Goal: Task Accomplishment & Management: Use online tool/utility

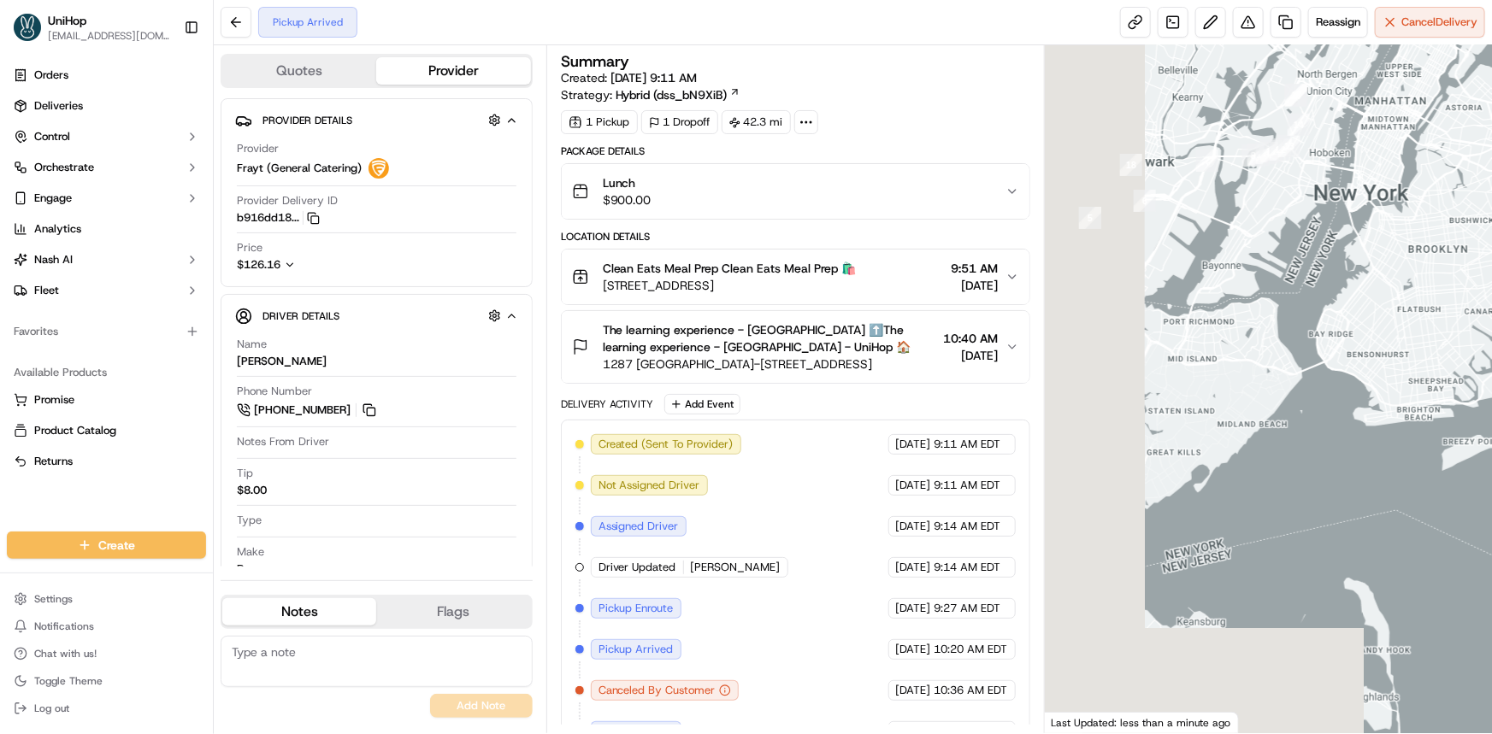
drag, startPoint x: 1332, startPoint y: 385, endPoint x: 1299, endPoint y: 461, distance: 83.1
click at [1289, 450] on div at bounding box center [1268, 389] width 447 height 688
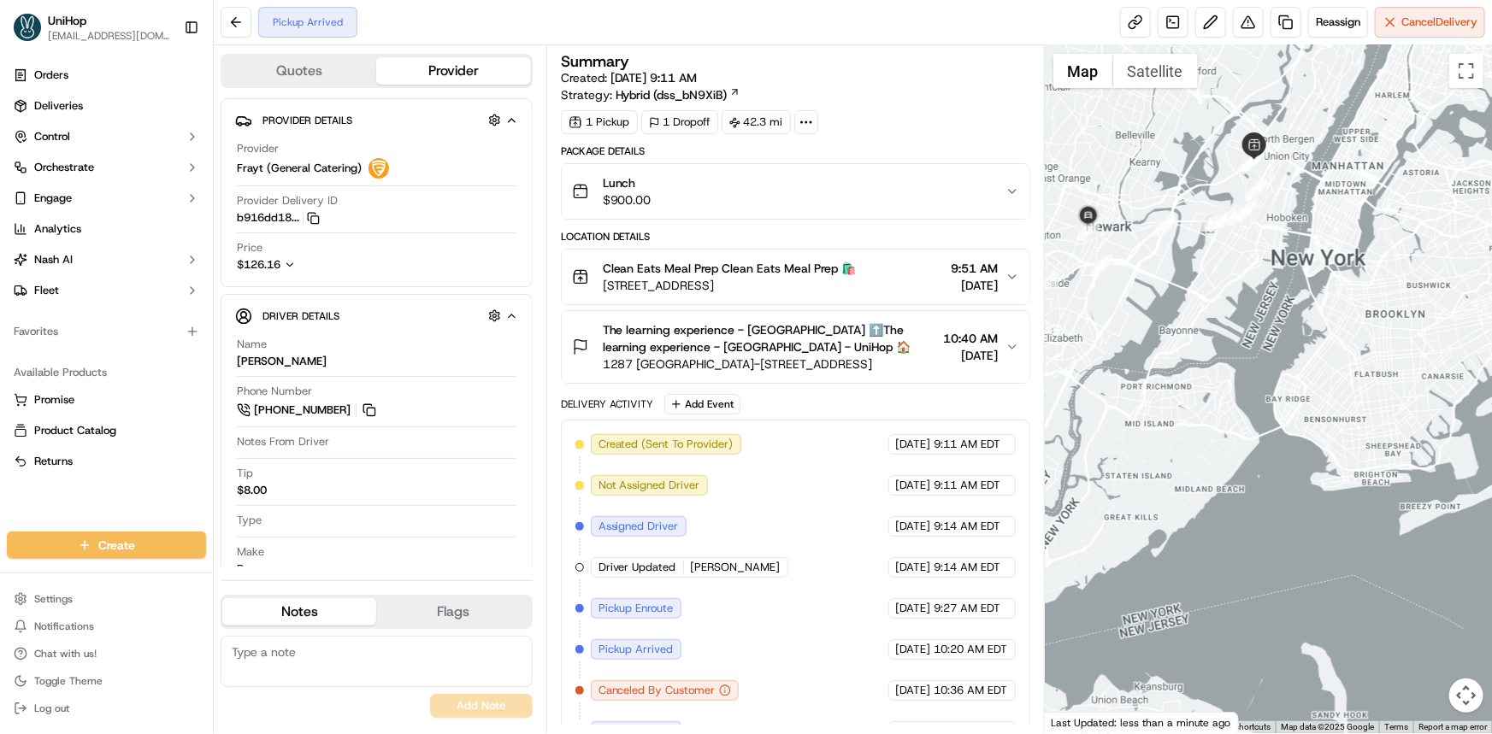
drag, startPoint x: 1240, startPoint y: 410, endPoint x: 1263, endPoint y: 433, distance: 33.3
click at [1258, 432] on div at bounding box center [1268, 389] width 447 height 688
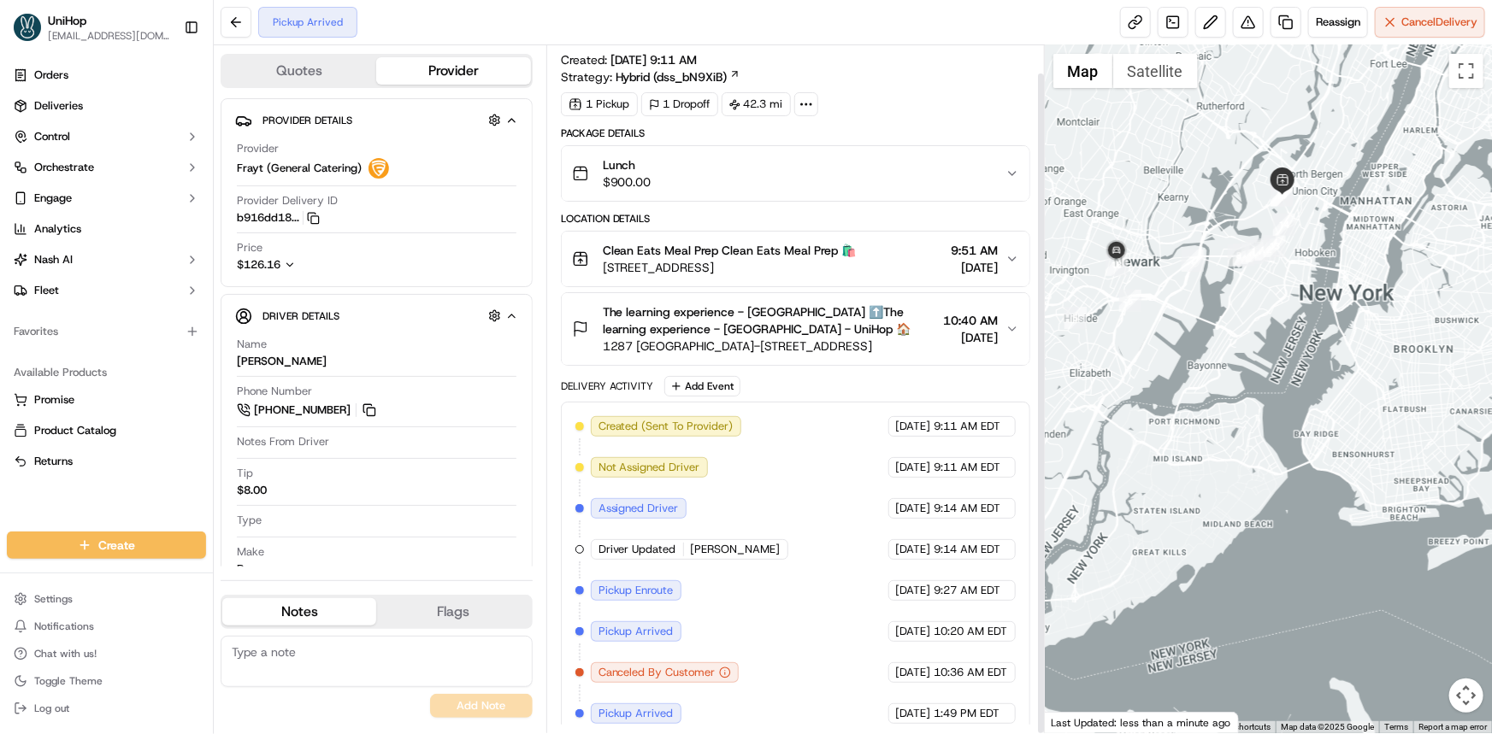
scroll to position [28, 0]
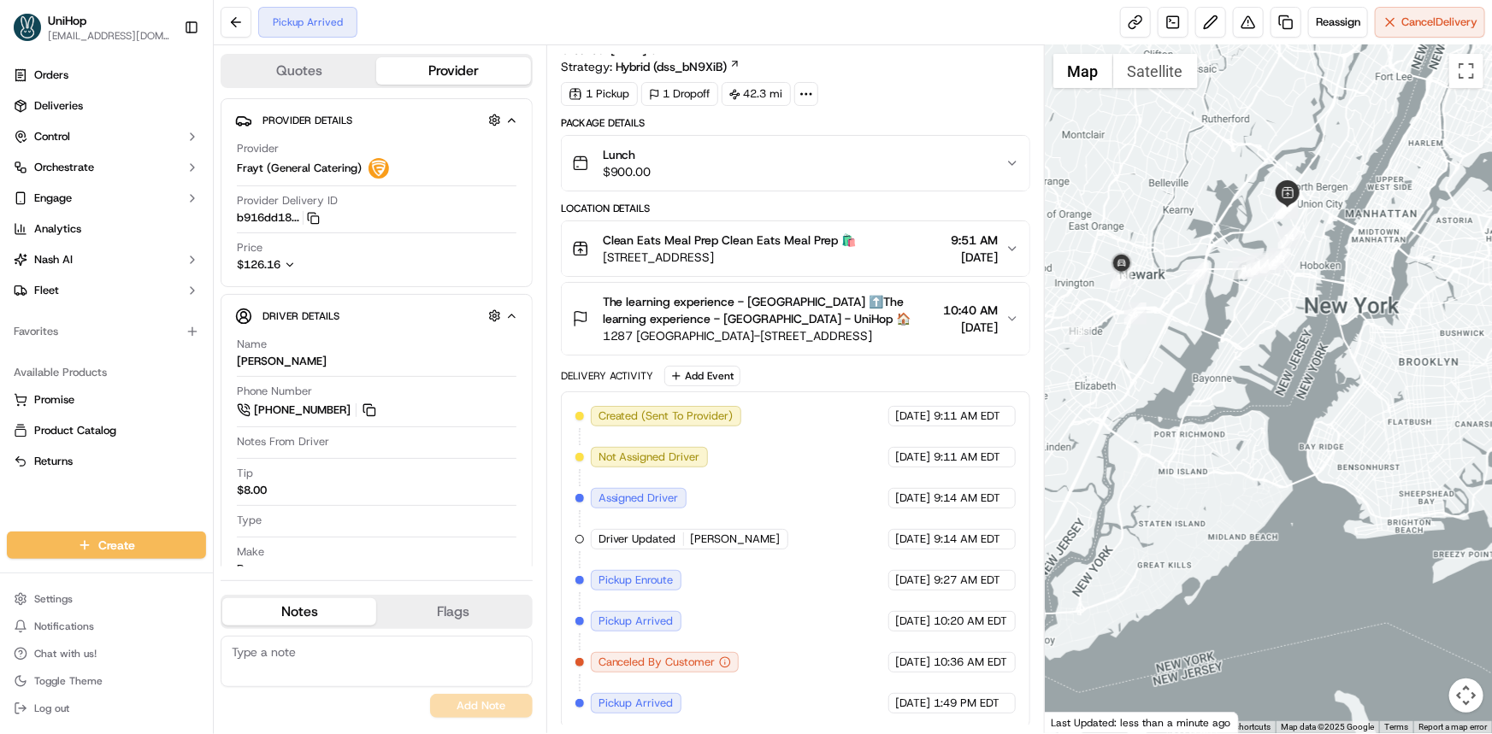
drag, startPoint x: 1288, startPoint y: 410, endPoint x: 1294, endPoint y: 441, distance: 32.4
click at [1294, 439] on div at bounding box center [1268, 389] width 447 height 688
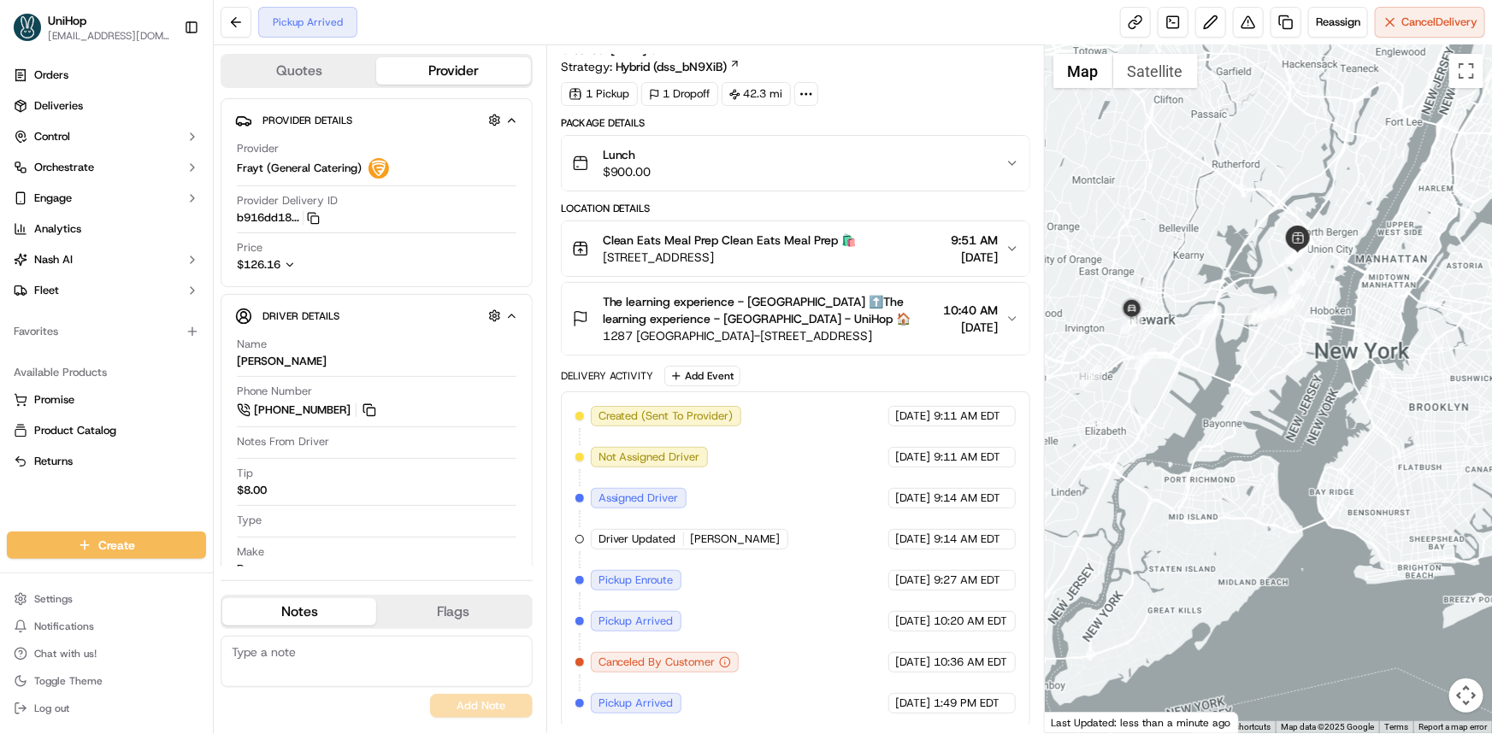
drag, startPoint x: 1273, startPoint y: 406, endPoint x: 1287, endPoint y: 457, distance: 52.3
click at [1286, 455] on div at bounding box center [1268, 389] width 447 height 688
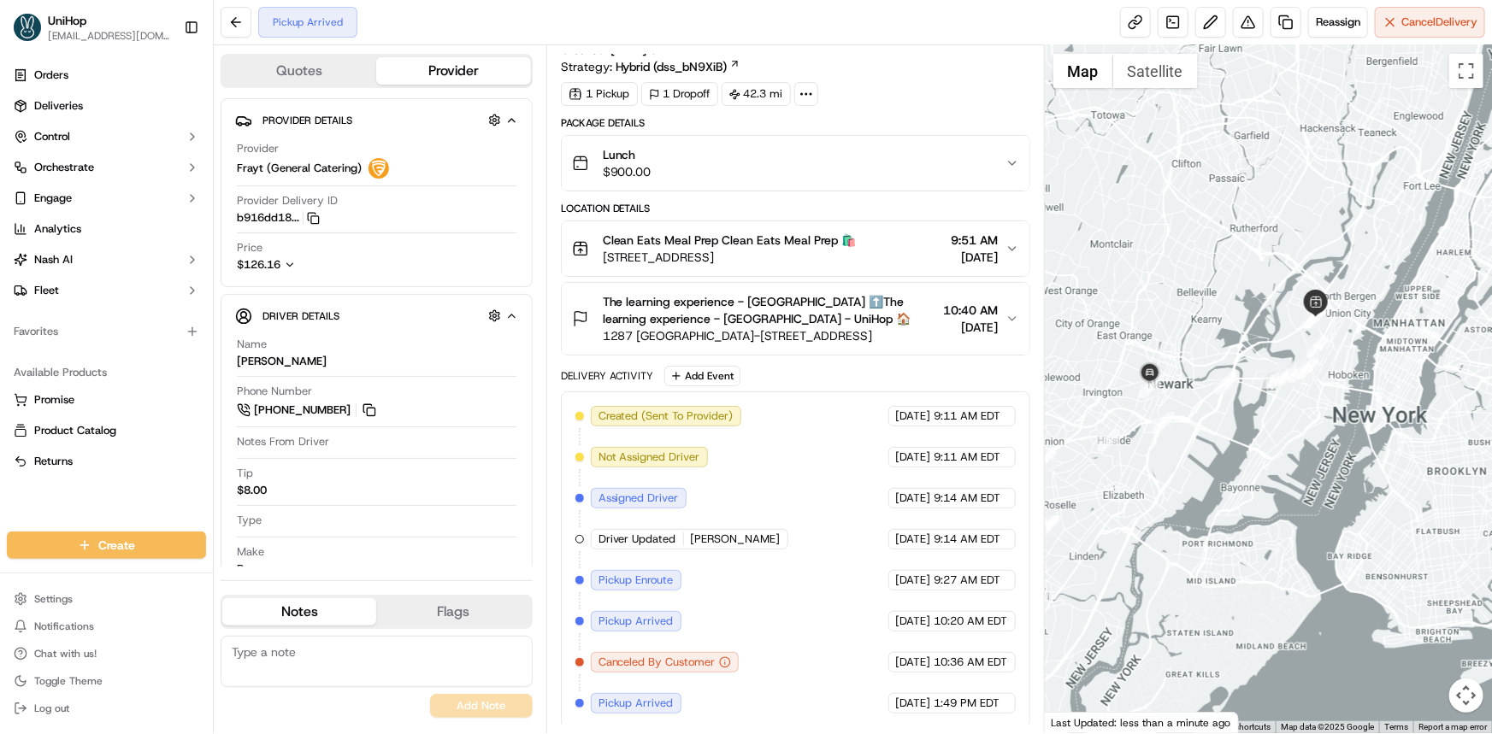
click at [55, 506] on div "Orders Deliveries Control Orchestrate Engage Analytics [PERSON_NAME] Fleet Favo…" at bounding box center [106, 286] width 213 height 463
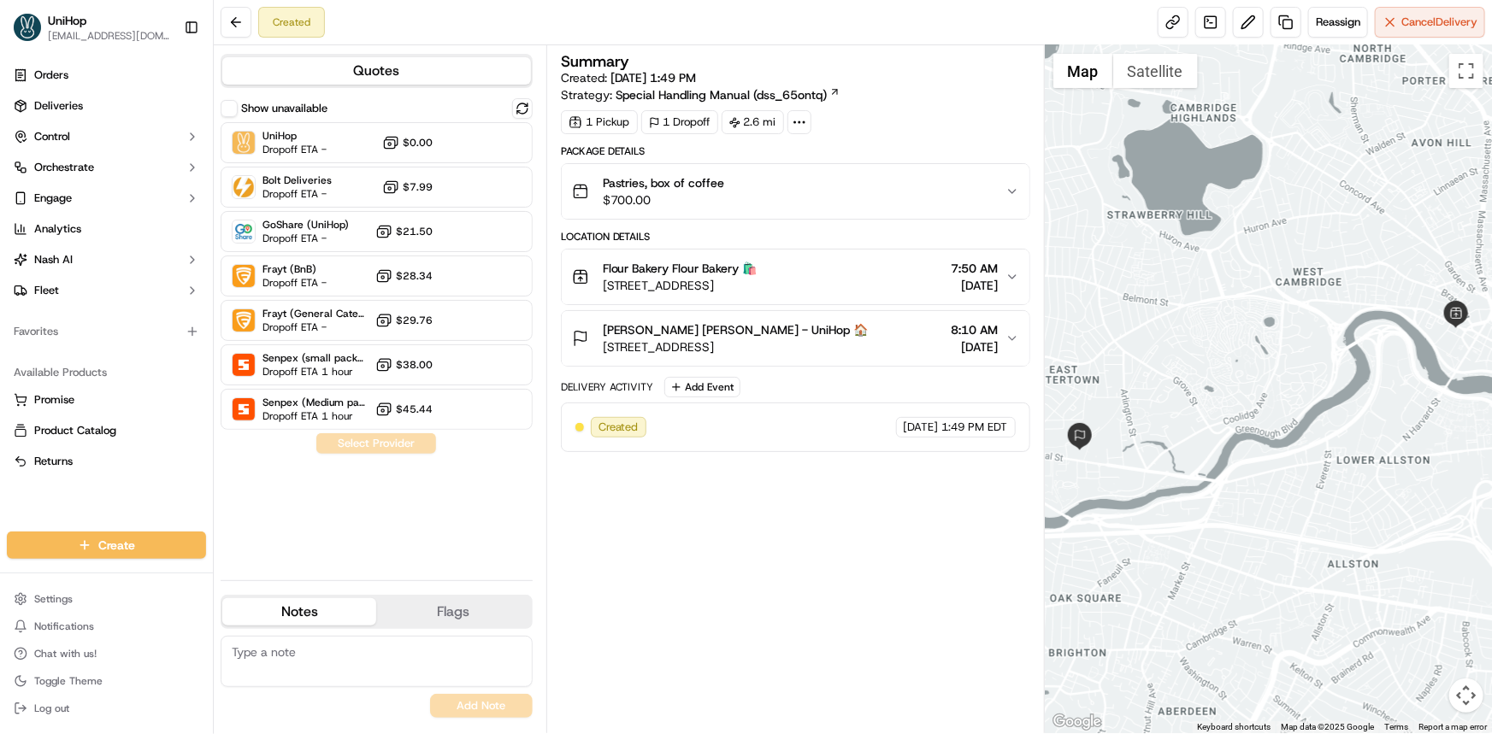
click at [36, 509] on div "Orders Deliveries Control Orchestrate Engage Analytics [PERSON_NAME] Fleet Favo…" at bounding box center [106, 286] width 213 height 463
drag, startPoint x: 621, startPoint y: 199, endPoint x: 630, endPoint y: 203, distance: 10.3
click at [630, 203] on span "$700.00" at bounding box center [664, 200] width 122 height 17
copy span "700"
drag, startPoint x: 735, startPoint y: 121, endPoint x: 760, endPoint y: 121, distance: 24.8
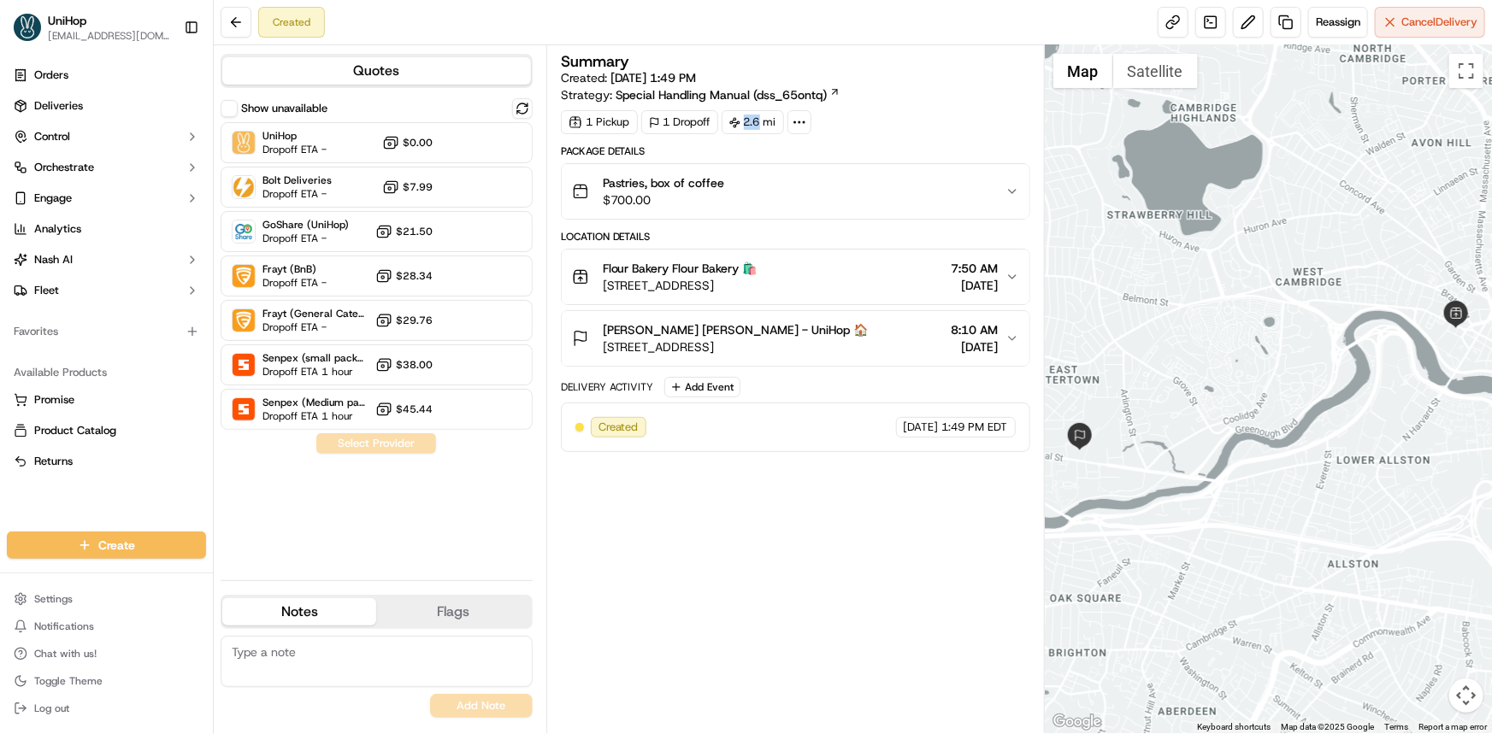
click at [760, 121] on div "2.6 mi" at bounding box center [753, 122] width 62 height 24
copy div "2.6"
click at [1247, 17] on button at bounding box center [1248, 22] width 31 height 31
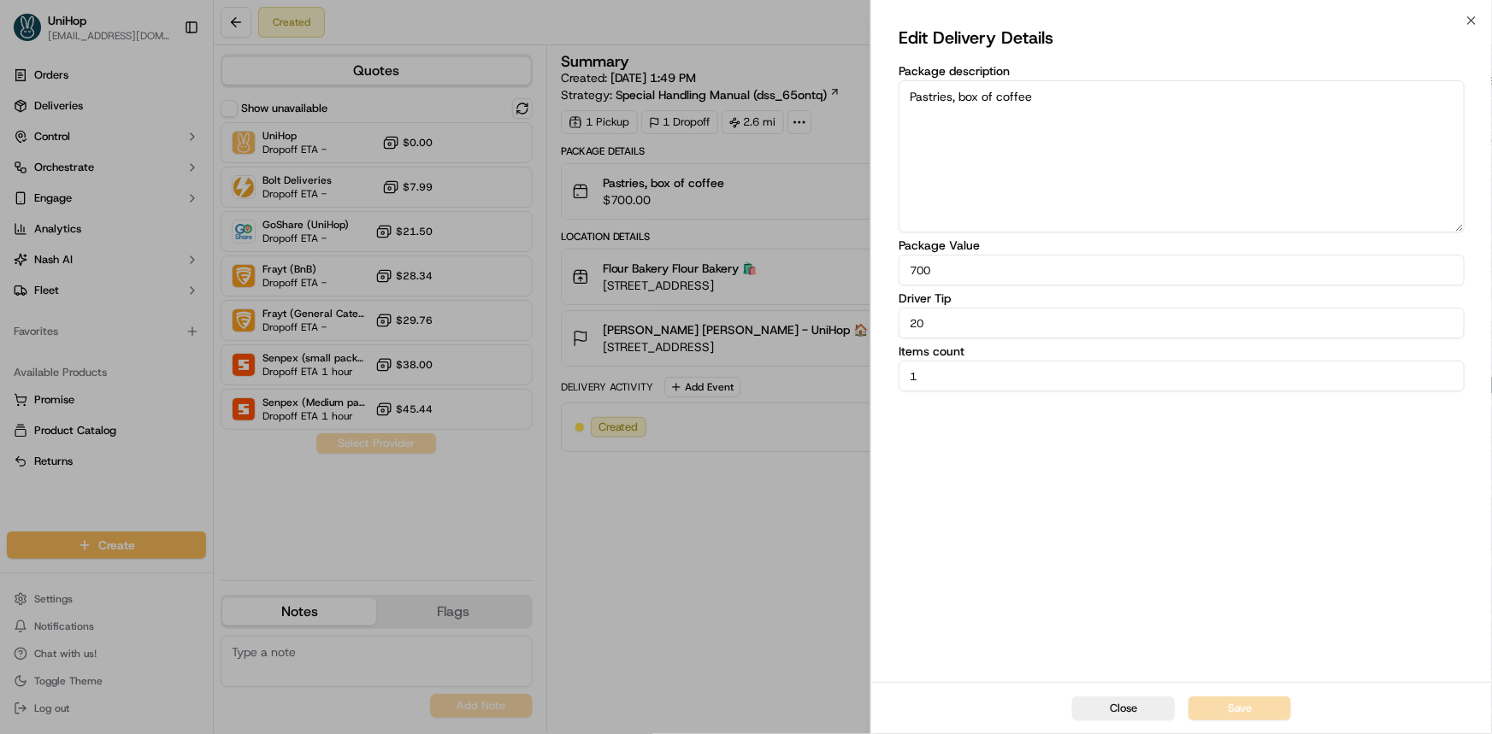
drag, startPoint x: 954, startPoint y: 351, endPoint x: 945, endPoint y: 342, distance: 13.3
click at [952, 351] on label "Items count" at bounding box center [1182, 351] width 566 height 12
click at [952, 361] on input "1" at bounding box center [1182, 376] width 566 height 31
click at [946, 333] on input "20" at bounding box center [1182, 323] width 566 height 31
drag, startPoint x: 946, startPoint y: 324, endPoint x: 846, endPoint y: 332, distance: 101.2
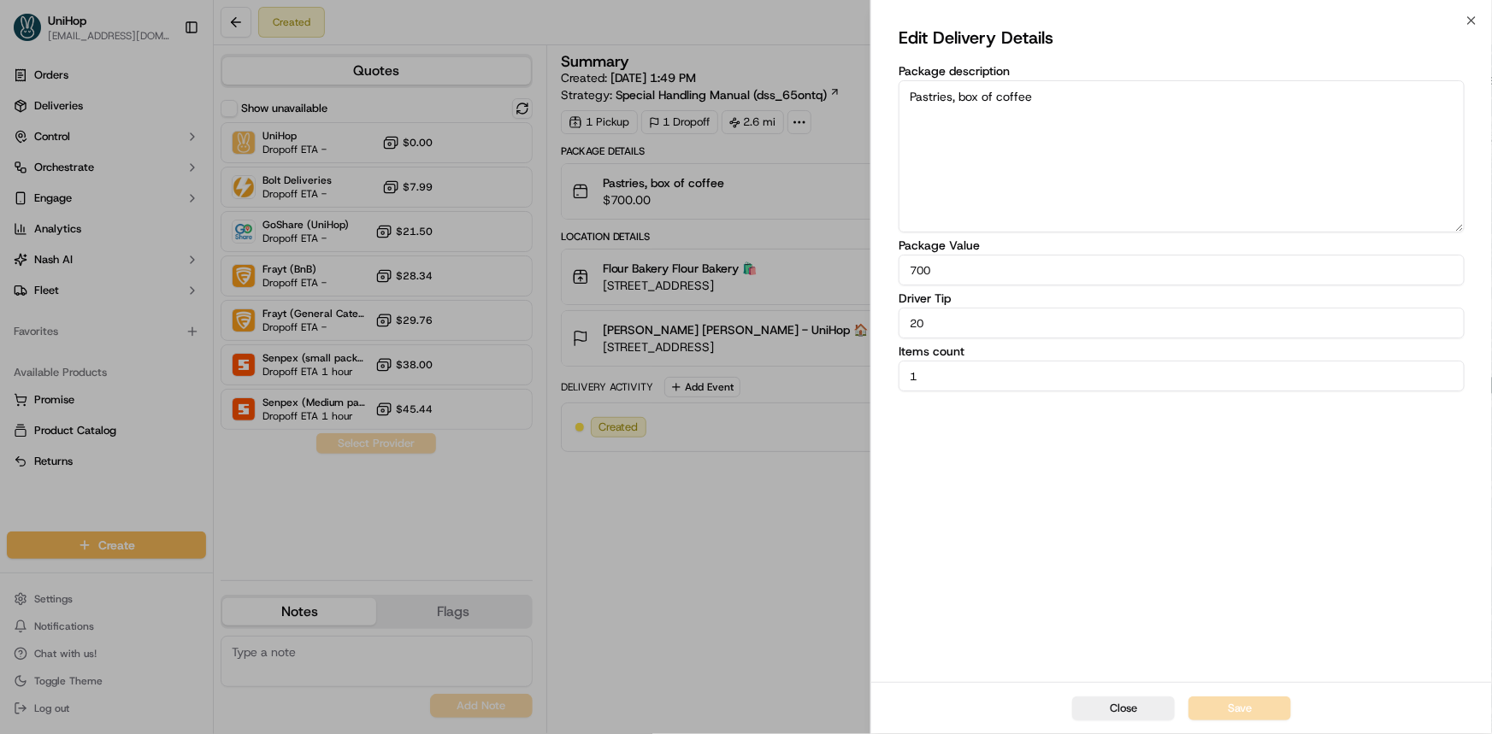
click at [850, 331] on body "UniHop dispatch@unihop.app Toggle Sidebar Orders Deliveries Control Orchestrate…" at bounding box center [746, 367] width 1492 height 734
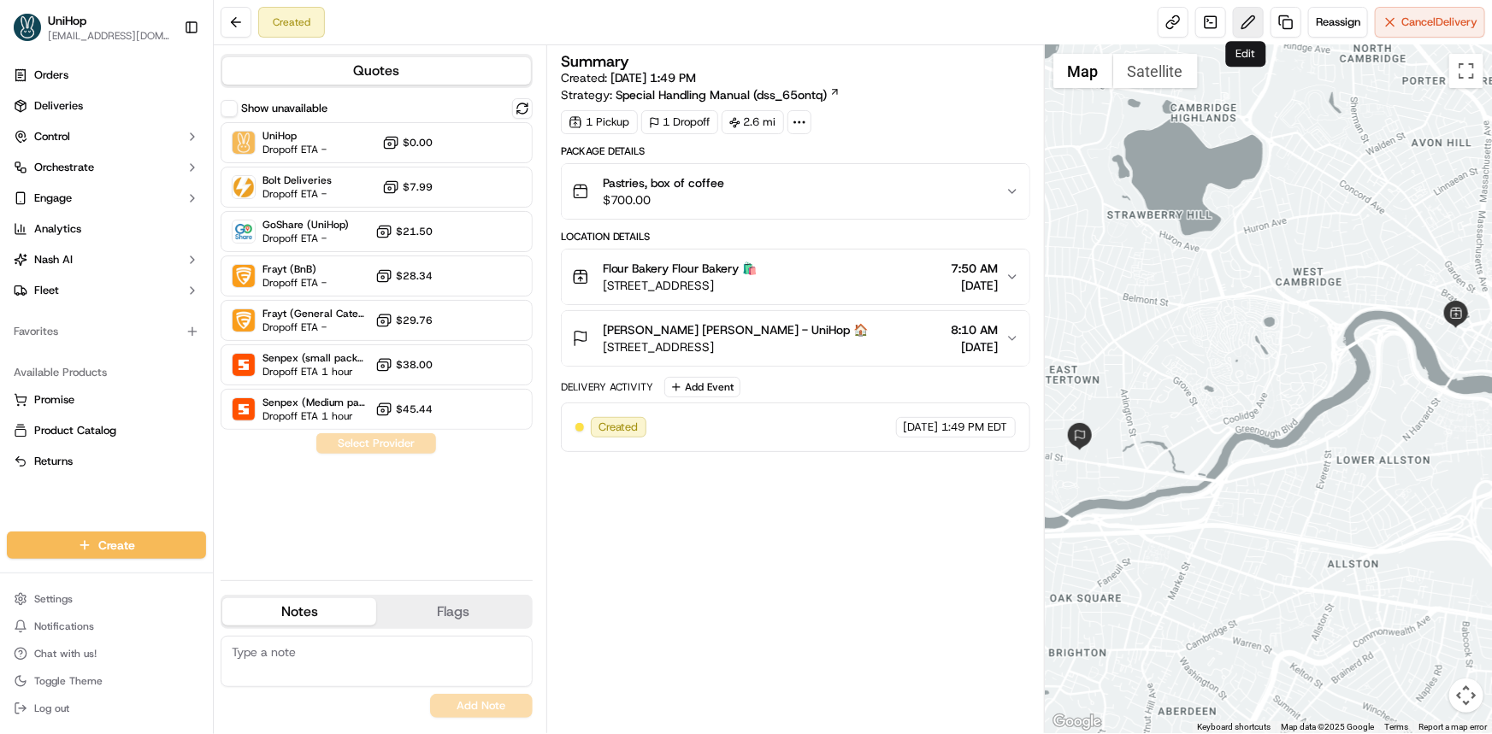
click at [1238, 14] on button at bounding box center [1248, 22] width 31 height 31
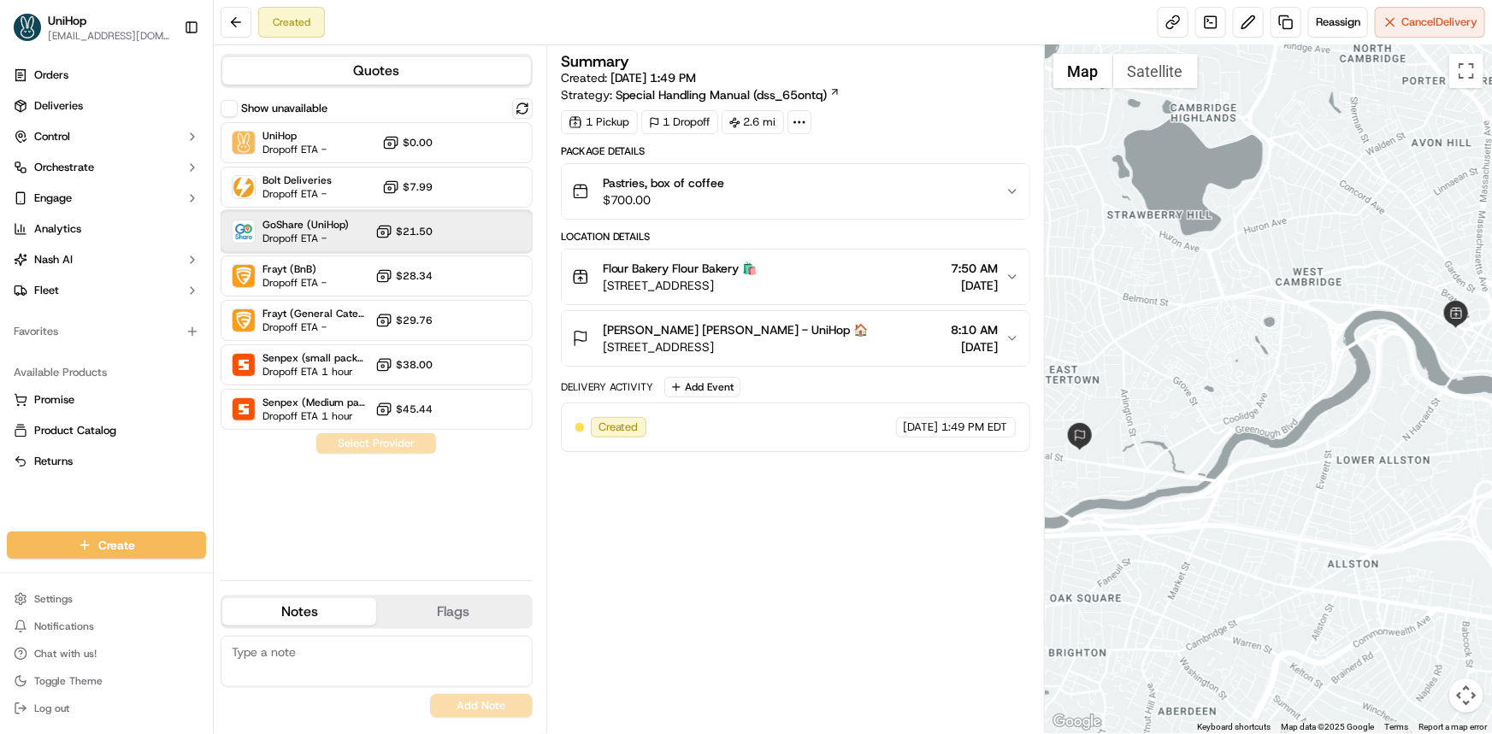
click at [476, 247] on div "GoShare (UniHop) Dropoff ETA - $21.50" at bounding box center [377, 231] width 312 height 41
click at [407, 445] on button "Assign Provider" at bounding box center [375, 443] width 121 height 21
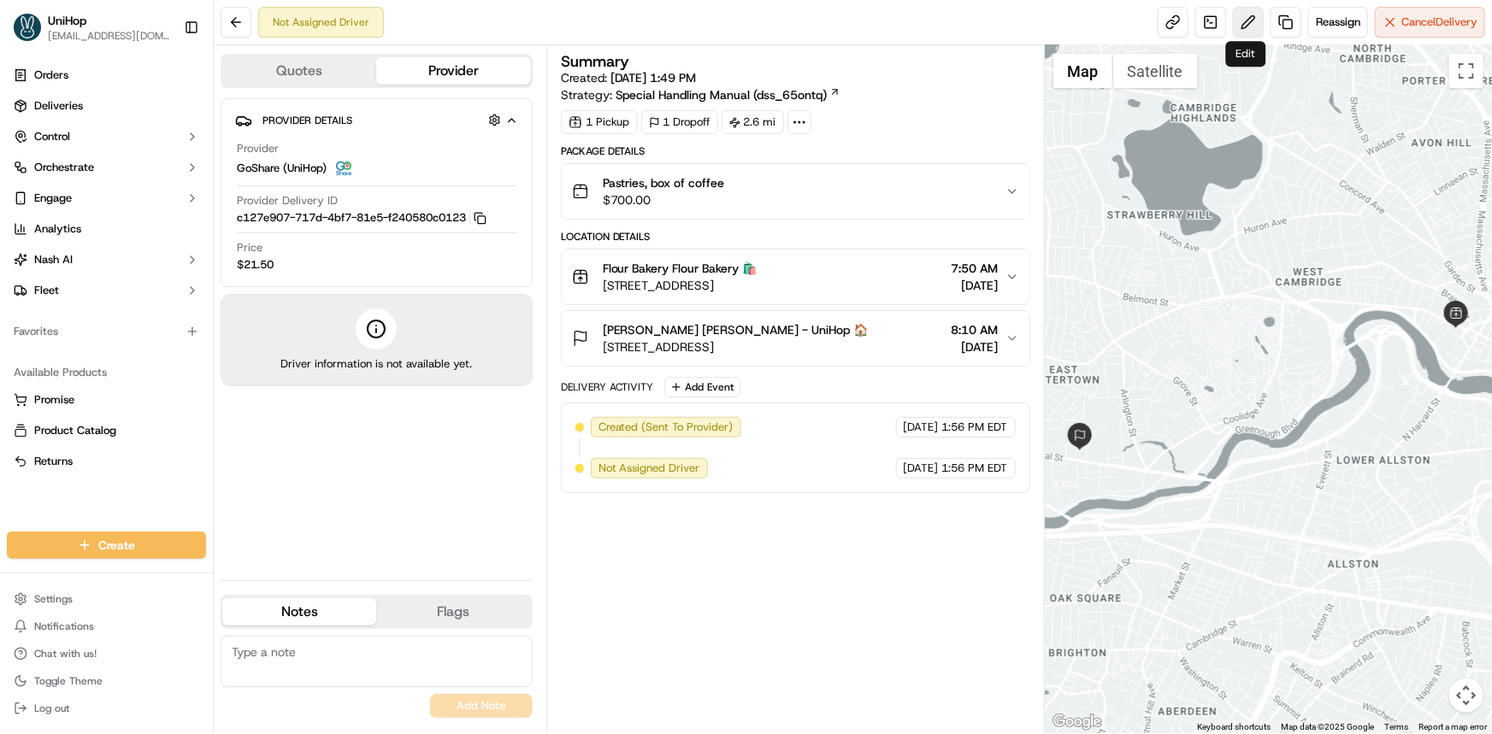
click at [1249, 15] on button at bounding box center [1248, 22] width 31 height 31
click at [14, 496] on div "Orders Deliveries Control Orchestrate Engage Analytics [PERSON_NAME] Fleet Favo…" at bounding box center [106, 286] width 213 height 463
